Goal: Task Accomplishment & Management: Complete application form

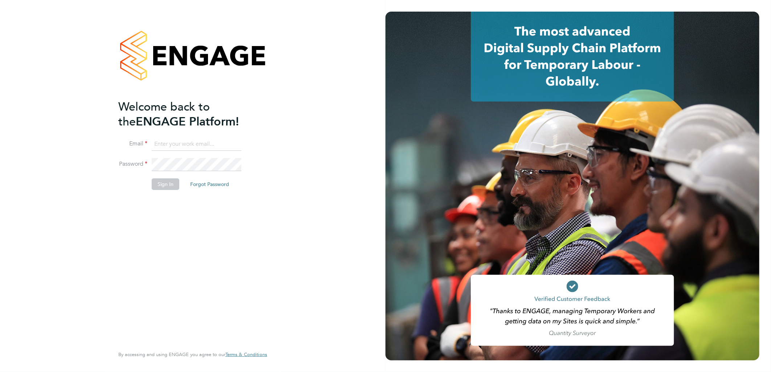
type input "[EMAIL_ADDRESS][PERSON_NAME][DOMAIN_NAME]"
click at [171, 183] on button "Sign In" at bounding box center [166, 185] width 28 height 12
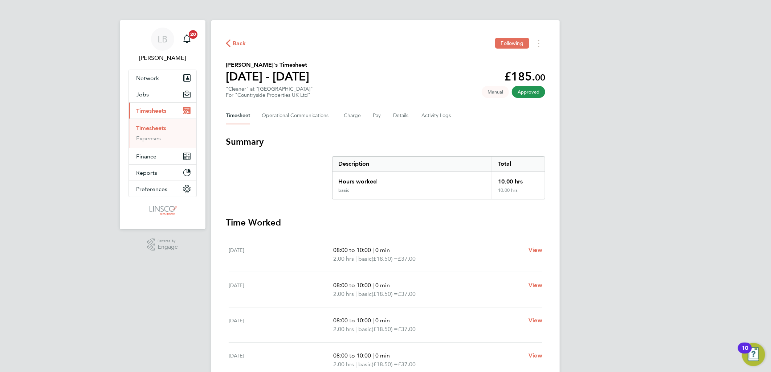
click at [240, 43] on span "Back" at bounding box center [239, 43] width 13 height 9
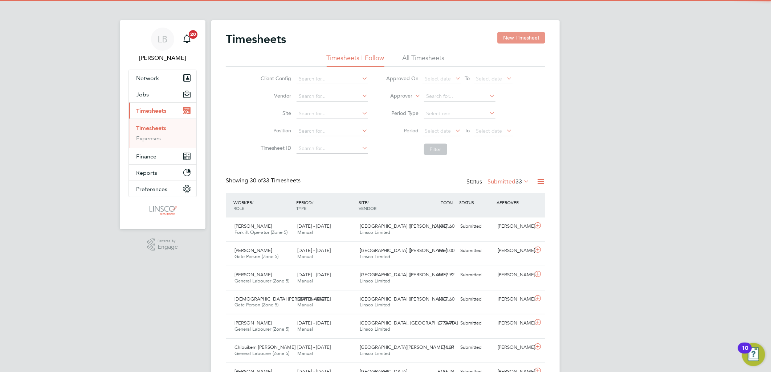
click at [513, 40] on button "New Timesheet" at bounding box center [521, 38] width 48 height 12
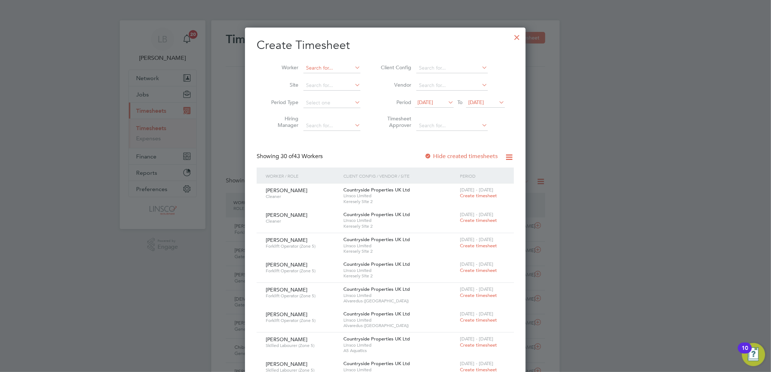
click at [344, 66] on input at bounding box center [331, 68] width 57 height 10
click at [516, 38] on div at bounding box center [517, 35] width 13 height 13
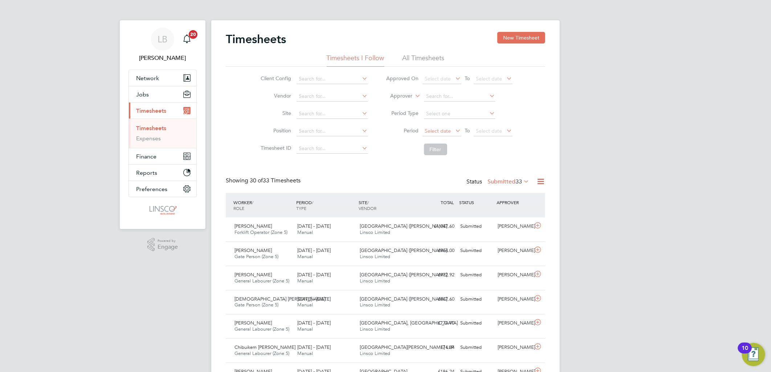
click at [434, 131] on span "Select date" at bounding box center [438, 131] width 26 height 7
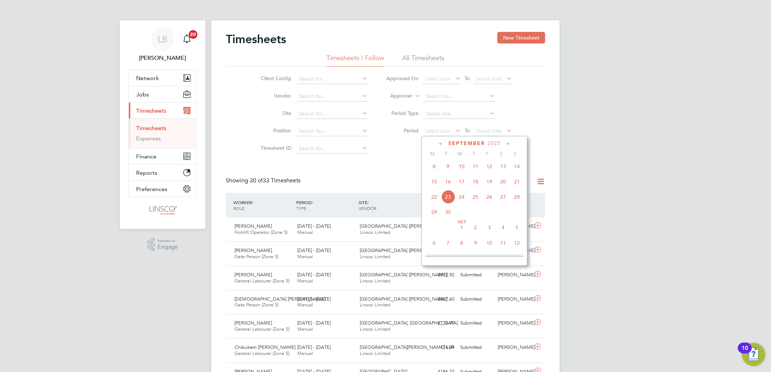
click at [433, 203] on span "22" at bounding box center [434, 197] width 14 height 14
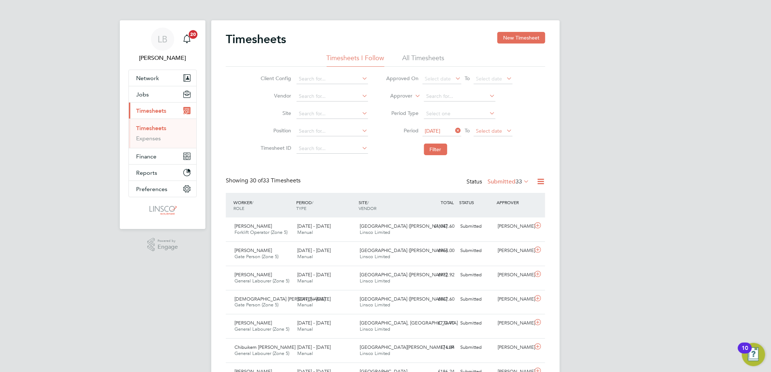
click at [478, 132] on span "Select date" at bounding box center [489, 131] width 26 height 7
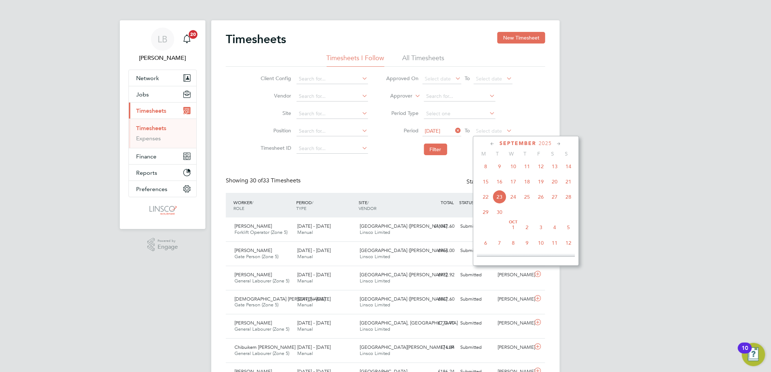
click at [557, 199] on span "27" at bounding box center [555, 197] width 14 height 14
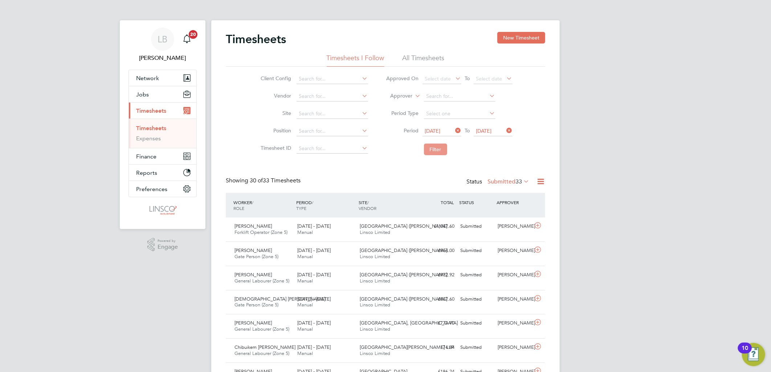
click at [441, 144] on button "Filter" at bounding box center [435, 150] width 23 height 12
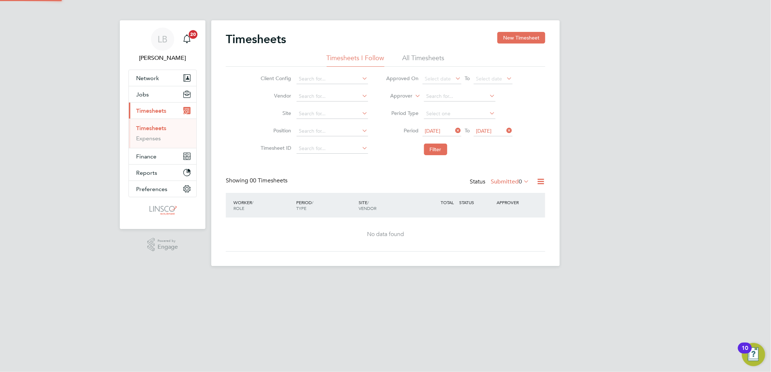
click at [436, 120] on li "Period Type" at bounding box center [449, 113] width 144 height 17
click at [436, 131] on span "[DATE]" at bounding box center [433, 131] width 16 height 7
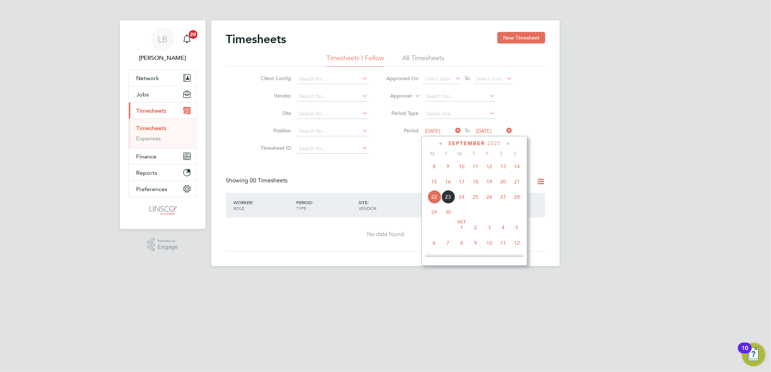
click at [435, 186] on span "15" at bounding box center [434, 182] width 14 height 14
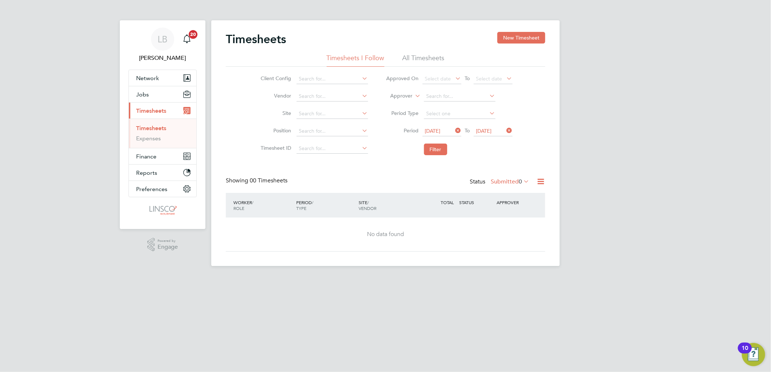
click at [487, 135] on span "[DATE]" at bounding box center [493, 132] width 39 height 10
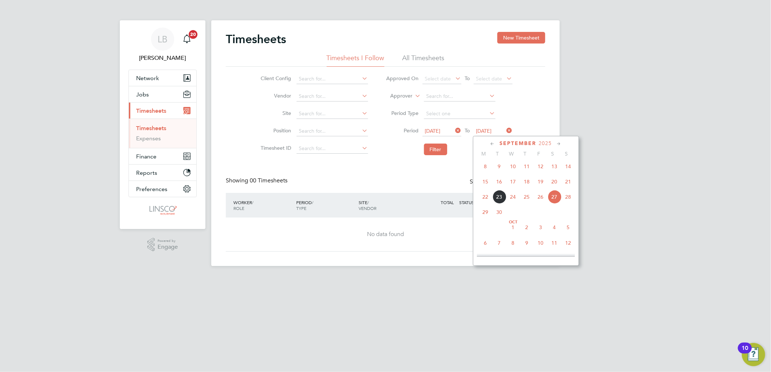
click at [551, 186] on span "20" at bounding box center [555, 182] width 14 height 14
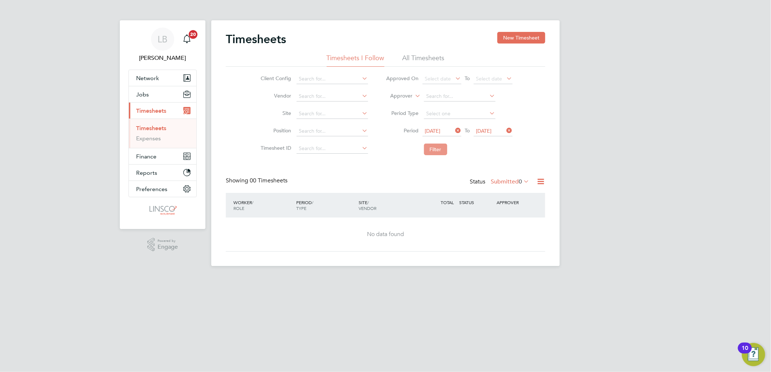
click at [443, 146] on button "Filter" at bounding box center [435, 150] width 23 height 12
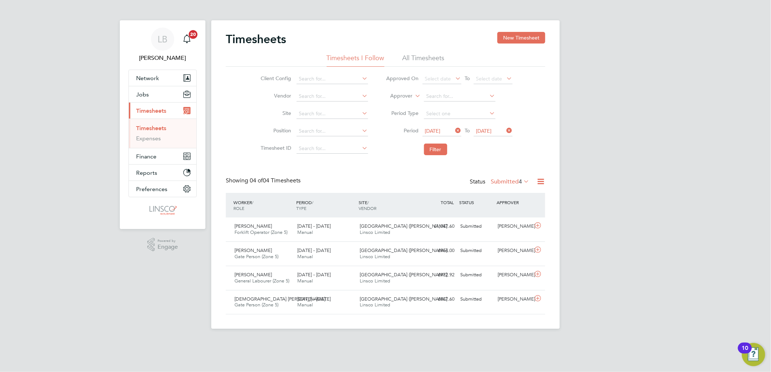
click at [497, 182] on label "Submitted 4" at bounding box center [510, 181] width 38 height 7
click at [502, 224] on li "Approved" at bounding box center [505, 225] width 33 height 10
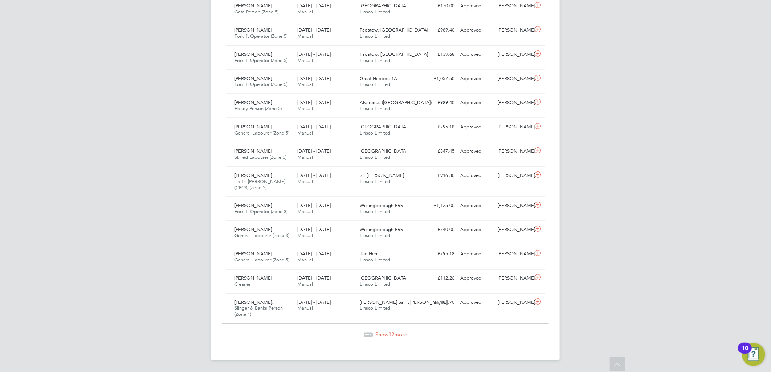
click at [372, 333] on div "Show 12 more" at bounding box center [385, 335] width 327 height 7
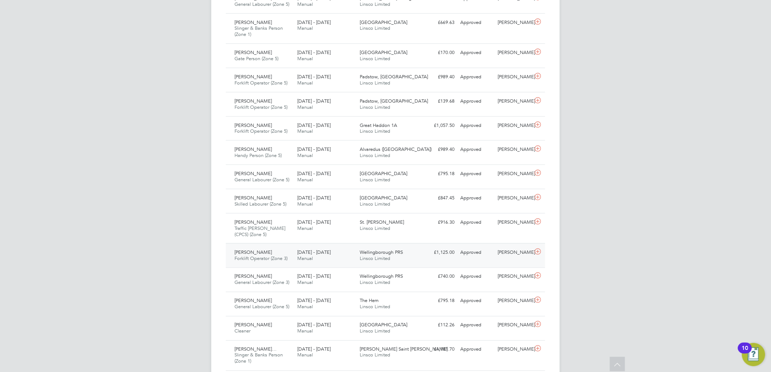
click at [327, 258] on div "[DATE] - [DATE] Manual" at bounding box center [325, 256] width 63 height 18
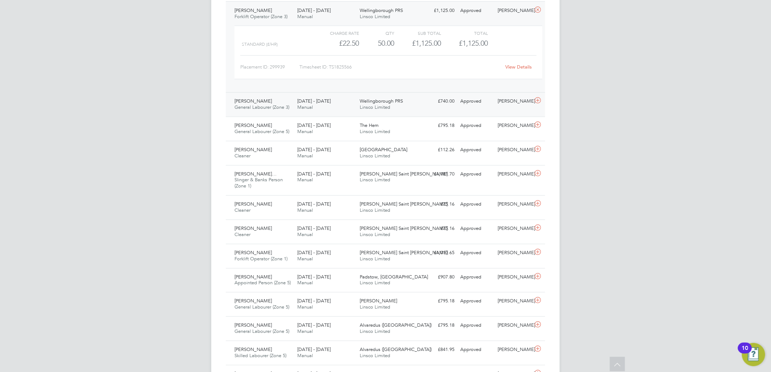
click at [293, 103] on div "[PERSON_NAME] General Labourer (Zone 3) [DATE] - [DATE]" at bounding box center [263, 105] width 63 height 18
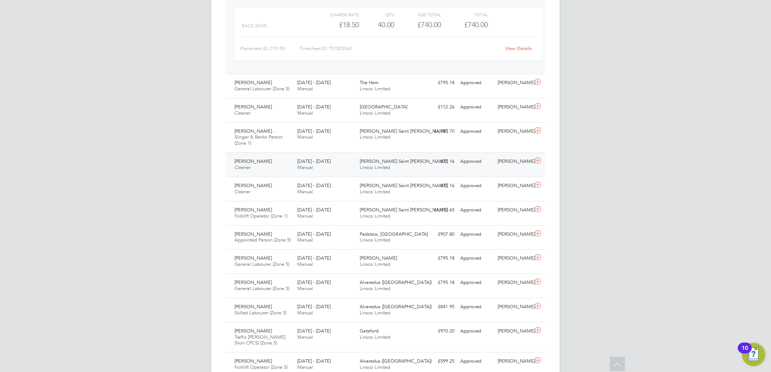
scroll to position [1055, 0]
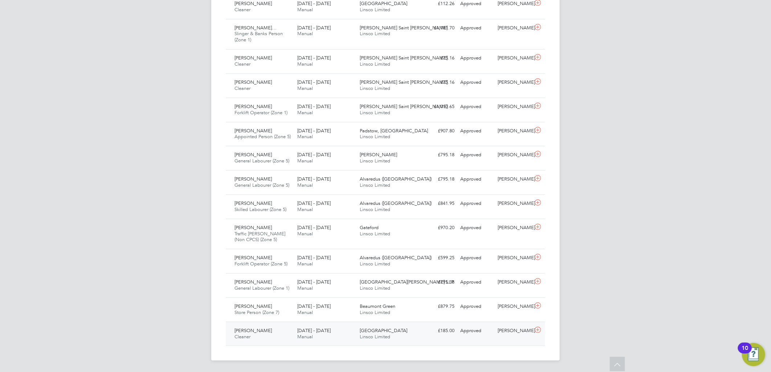
click at [333, 337] on div "[DATE] - [DATE] Manual" at bounding box center [325, 334] width 63 height 18
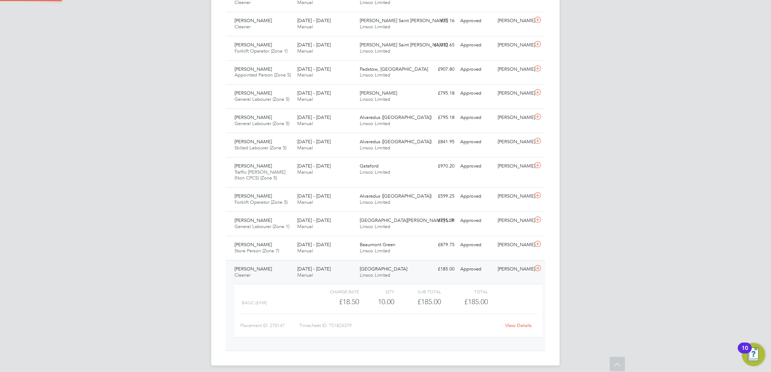
scroll to position [1122, 0]
